Goal: Communication & Community: Answer question/provide support

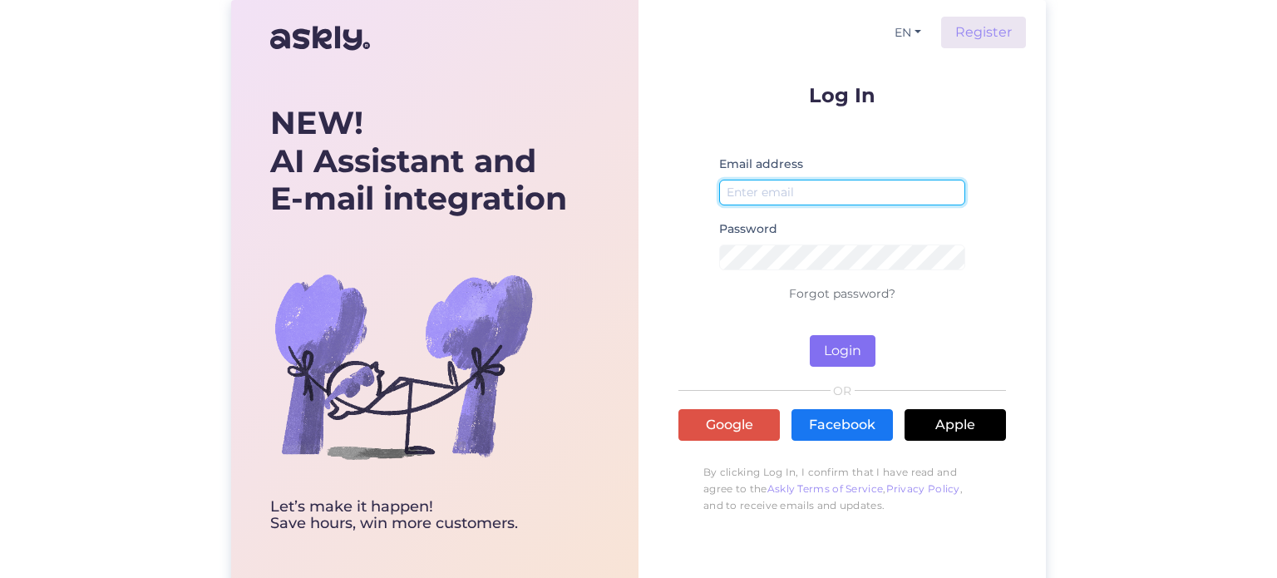
type input "[PERSON_NAME][EMAIL_ADDRESS][DOMAIN_NAME]"
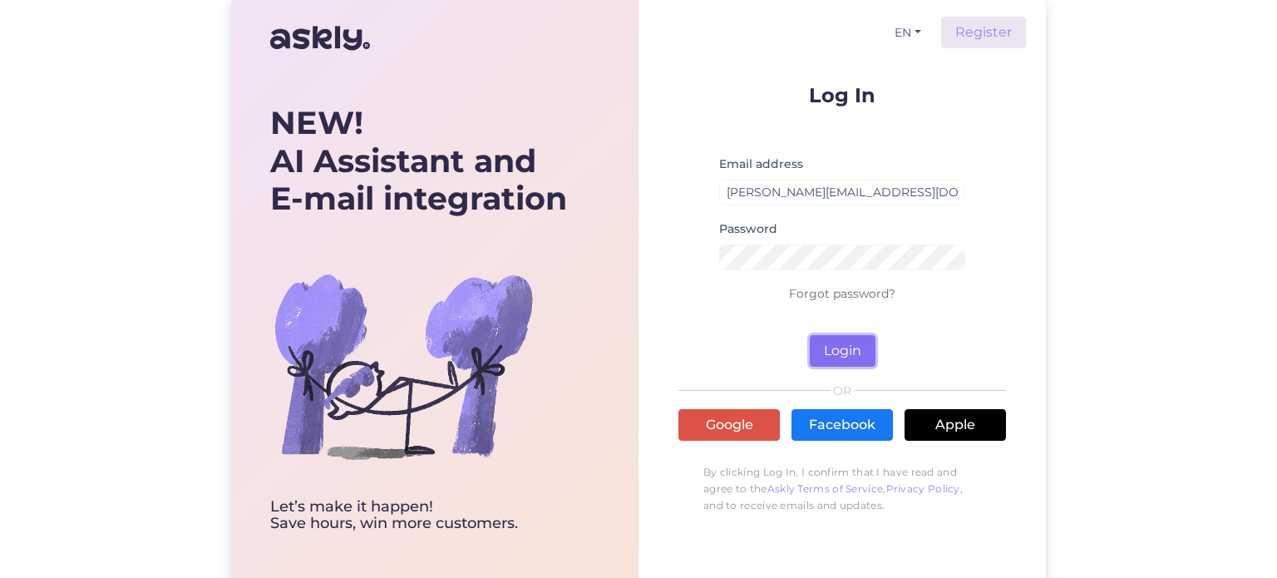
click at [841, 349] on button "Login" at bounding box center [843, 351] width 66 height 32
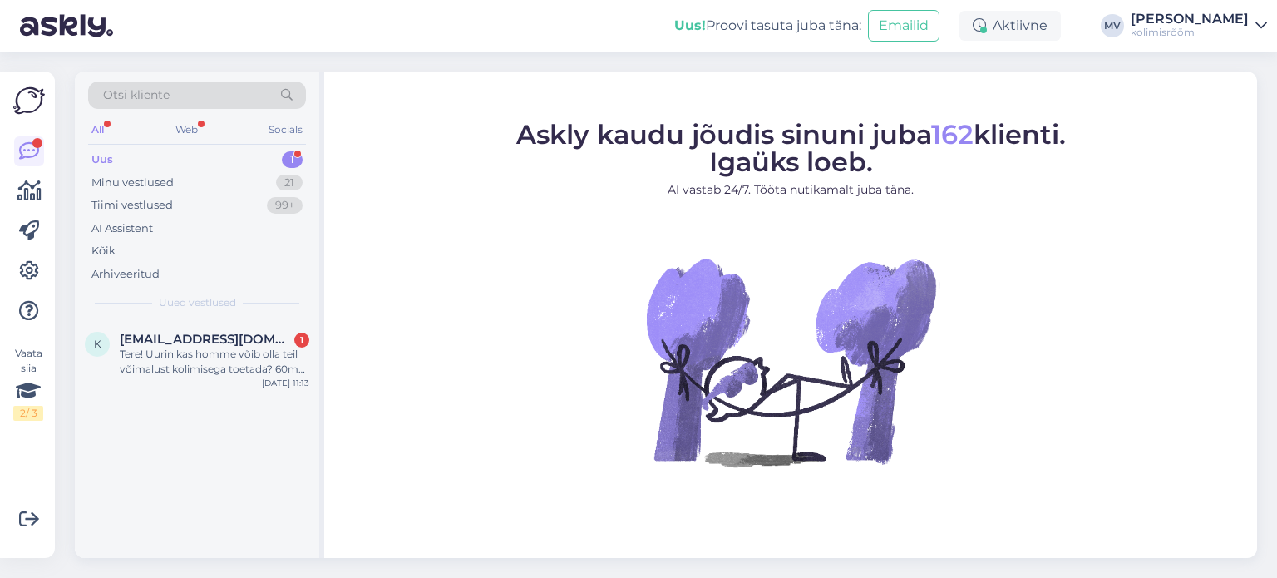
click at [106, 156] on div "Uus" at bounding box center [102, 159] width 22 height 17
click at [145, 342] on span "[EMAIL_ADDRESS][DOMAIN_NAME]" at bounding box center [206, 339] width 173 height 15
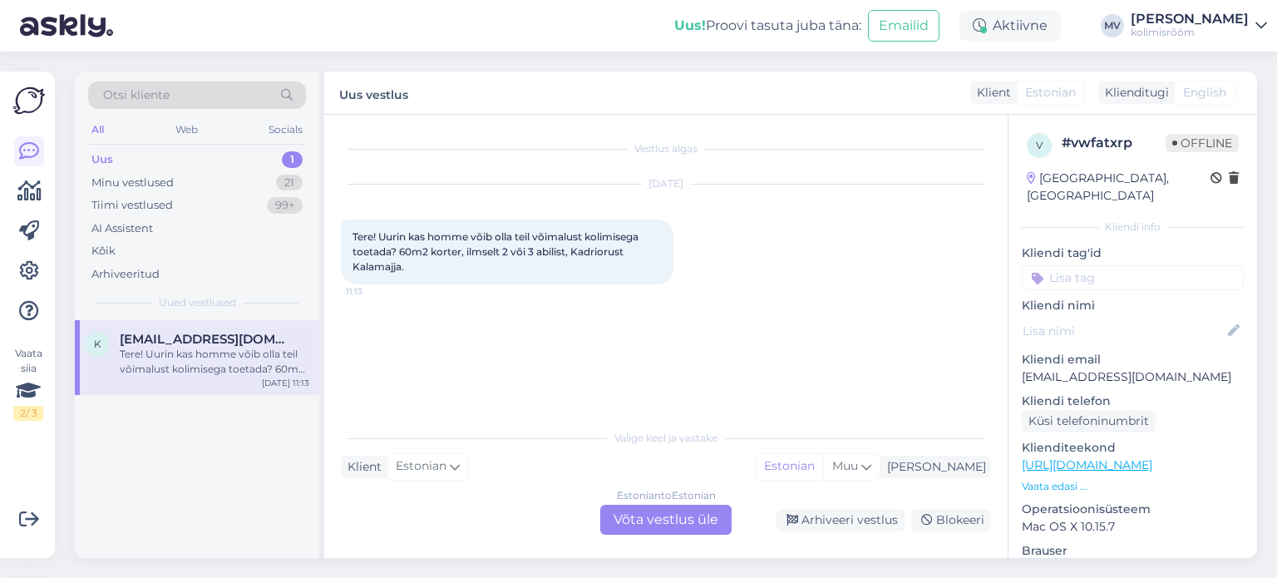
click at [649, 521] on div "Estonian to Estonian Võta vestlus üle" at bounding box center [665, 520] width 131 height 30
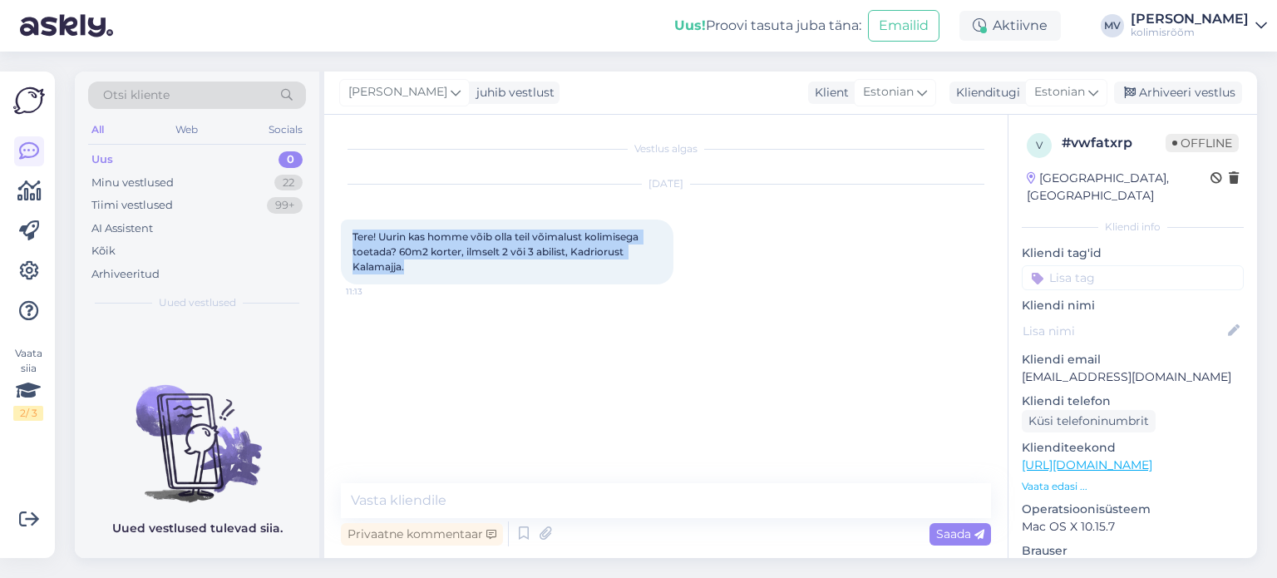
drag, startPoint x: 351, startPoint y: 233, endPoint x: 415, endPoint y: 265, distance: 71.8
click at [415, 265] on div "Tere! Uurin kas homme võib olla teil võimalust kolimisega toetada? 60m2 korter,…" at bounding box center [507, 251] width 333 height 65
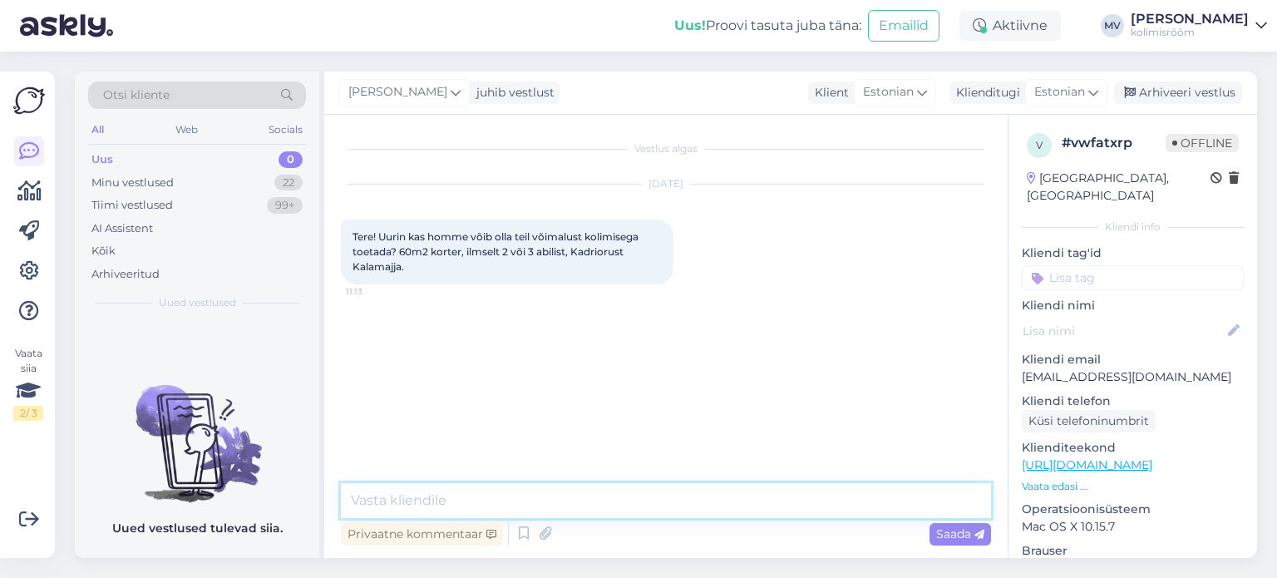
click at [505, 514] on textarea at bounding box center [666, 500] width 650 height 35
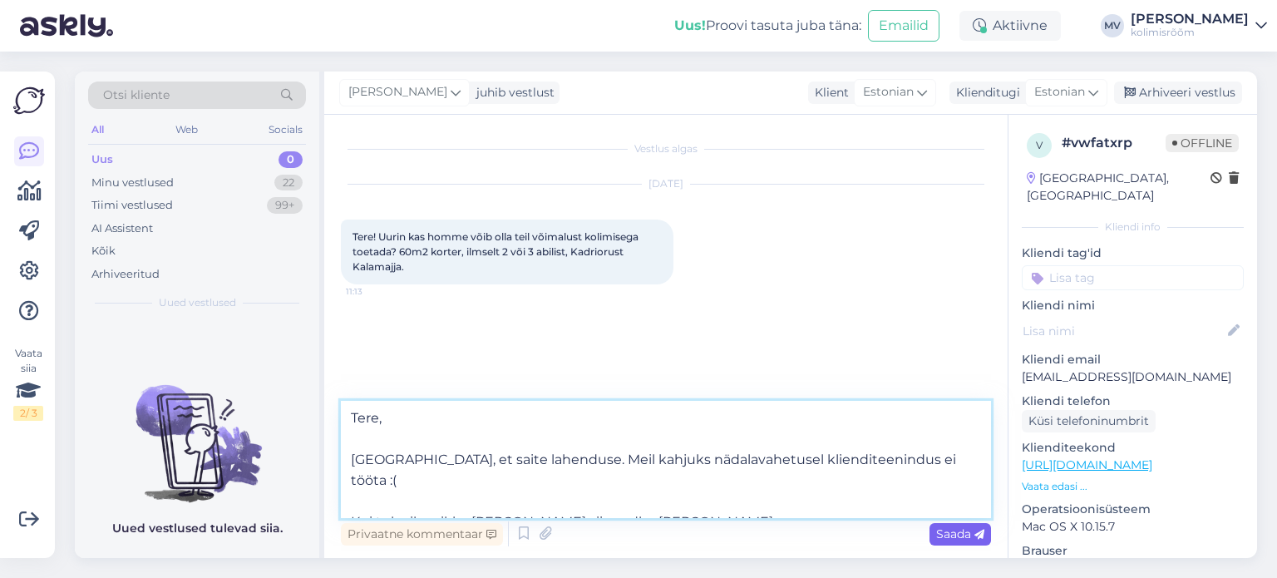
type textarea "Tere, [GEOGRAPHIC_DATA], et saite lahenduse. Meil kahjuks nädalavahetusel klien…"
click at [959, 536] on span "Saada" at bounding box center [960, 533] width 48 height 15
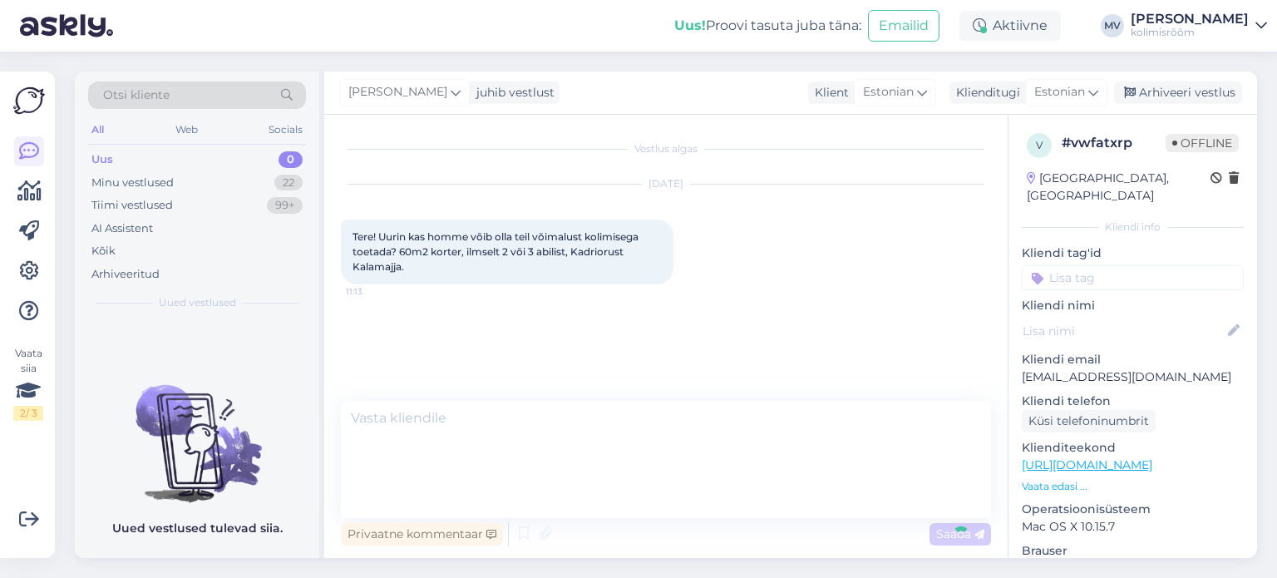
scroll to position [15, 0]
